Goal: Information Seeking & Learning: Find specific fact

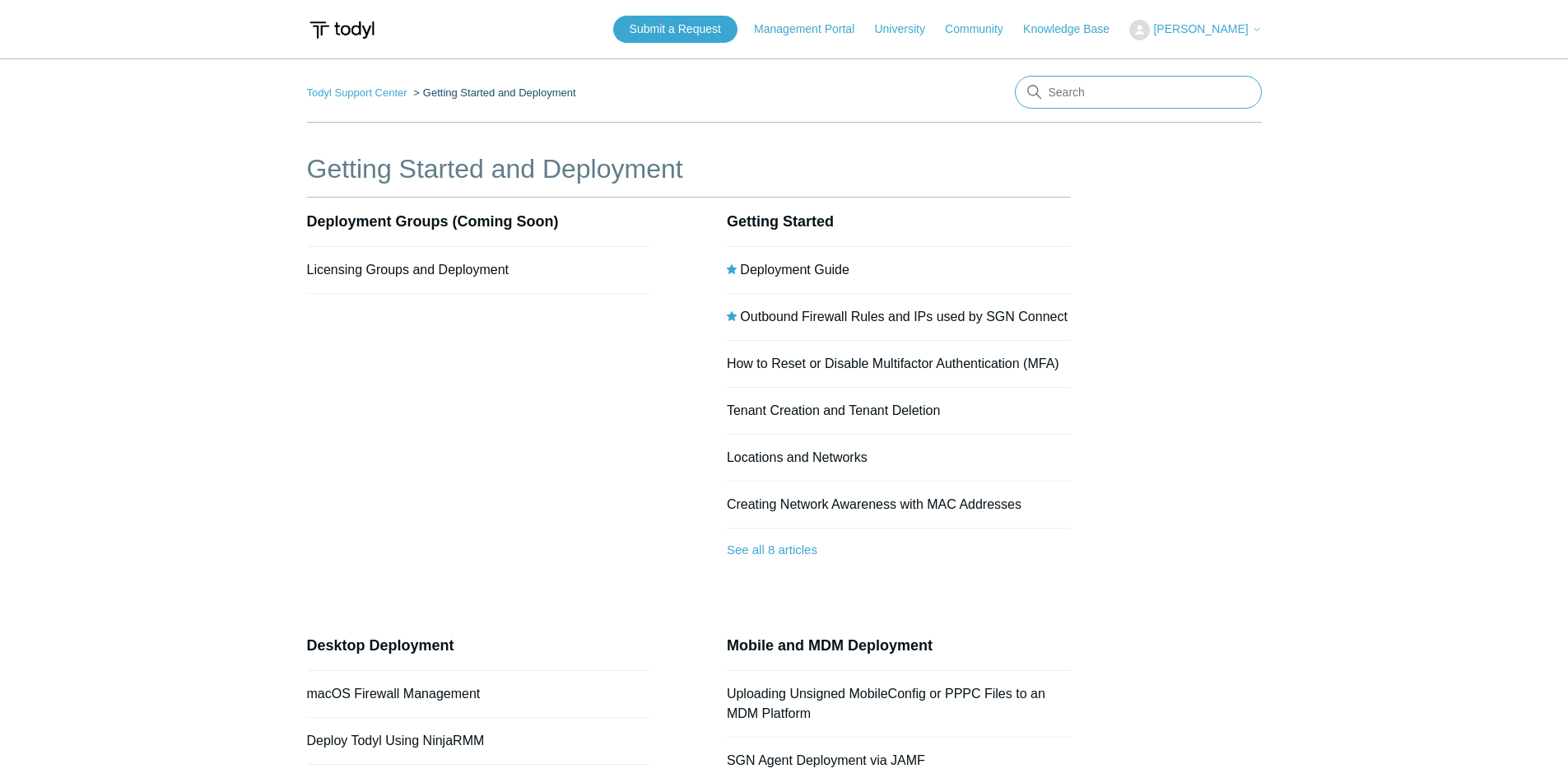
click at [1053, 86] on input "Search" at bounding box center [1138, 91] width 247 height 33
type input "2008"
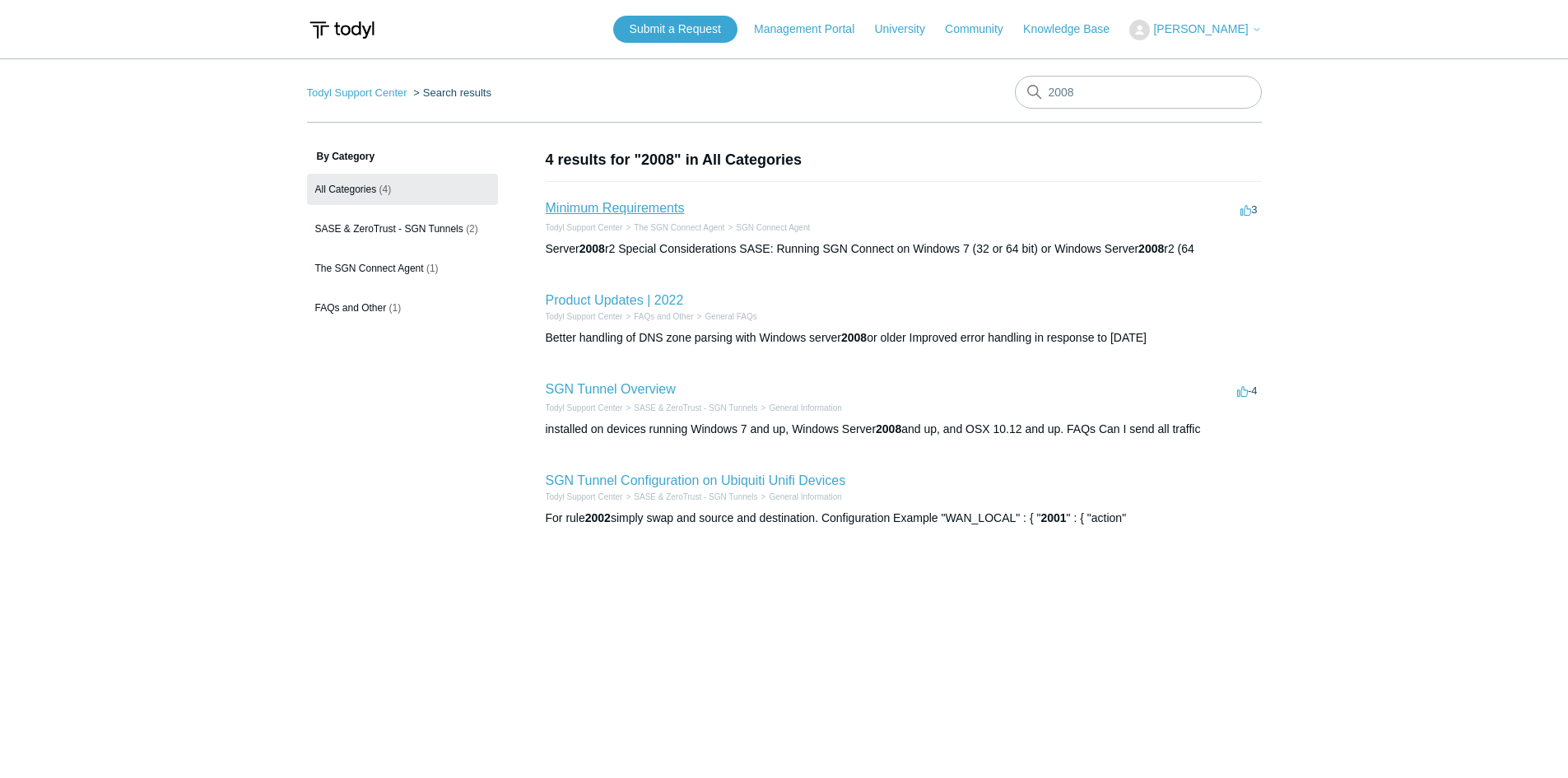
click at [619, 210] on link "Minimum Requirements" at bounding box center [615, 208] width 139 height 14
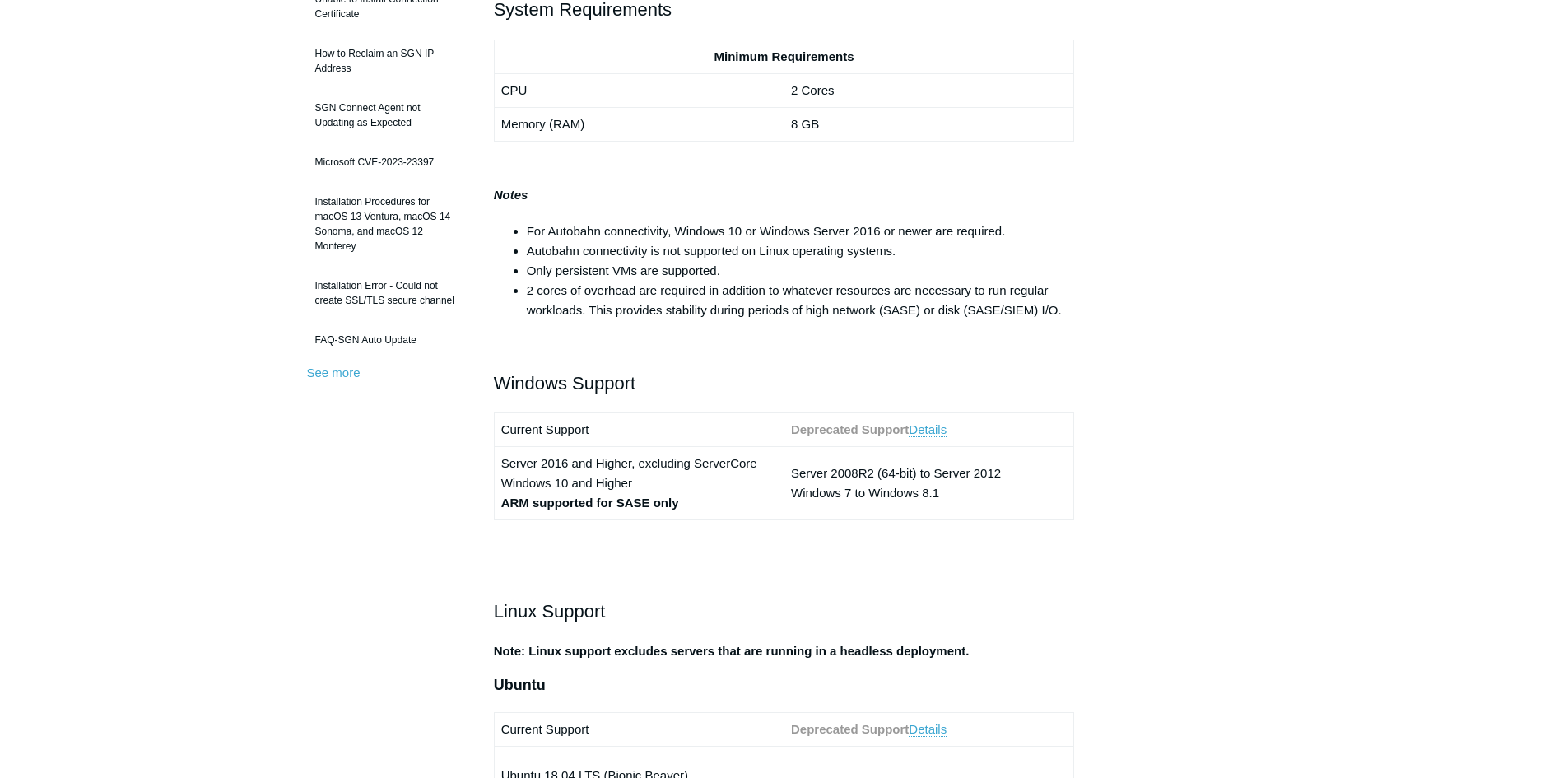
scroll to position [411, 0]
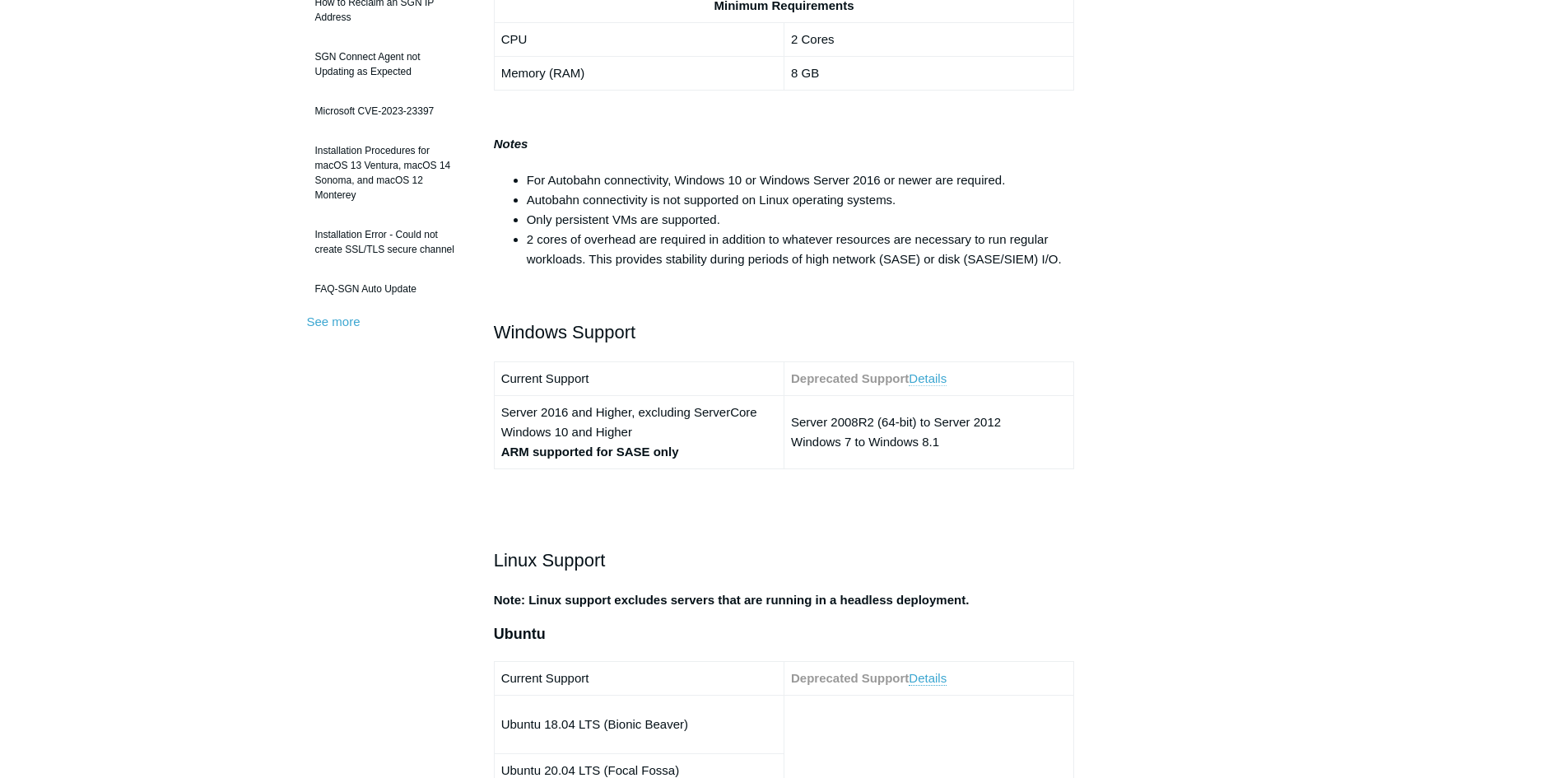
click at [937, 378] on link "Details" at bounding box center [928, 378] width 38 height 15
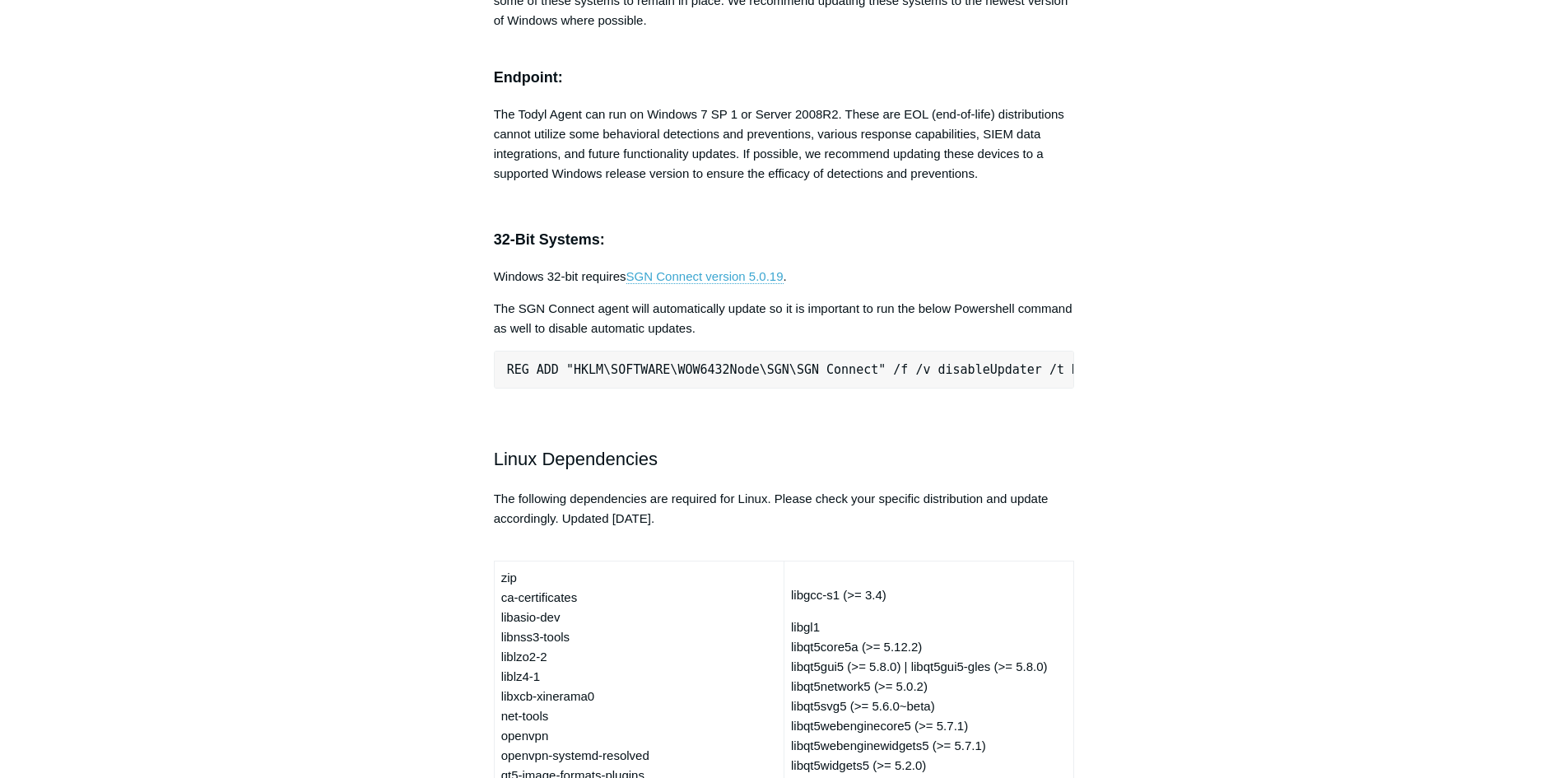
scroll to position [3359, 0]
